Goal: Find specific page/section: Find specific page/section

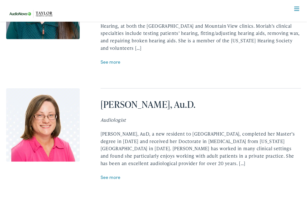
scroll to position [1507, 0]
